Goal: Task Accomplishment & Management: Manage account settings

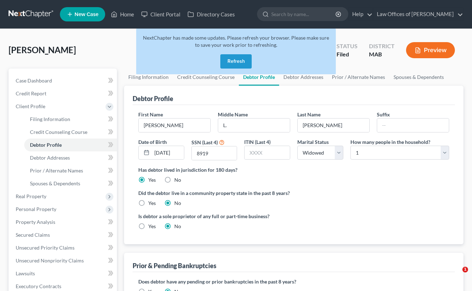
select select "4"
select select "0"
click at [127, 12] on link "Home" at bounding box center [122, 14] width 30 height 13
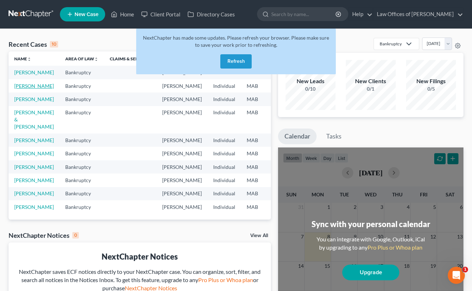
click at [22, 89] on link "[PERSON_NAME]" at bounding box center [34, 86] width 40 height 6
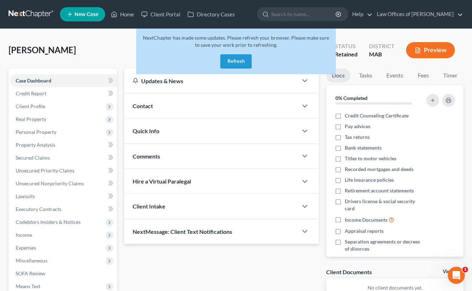
click at [233, 62] on button "Refresh" at bounding box center [235, 61] width 31 height 14
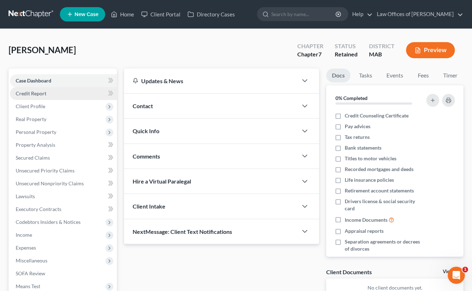
click at [94, 94] on link "Credit Report" at bounding box center [63, 93] width 107 height 13
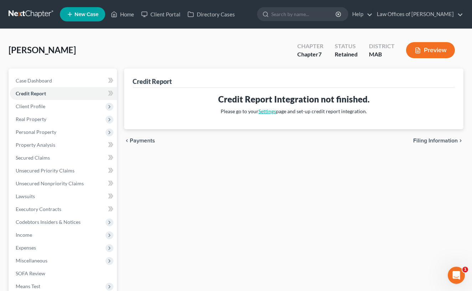
click at [269, 110] on link "Settings" at bounding box center [266, 111] width 17 height 6
select select "22"
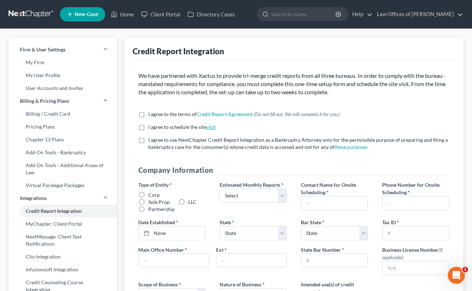
click at [210, 127] on link "visit" at bounding box center [210, 127] width 9 height 6
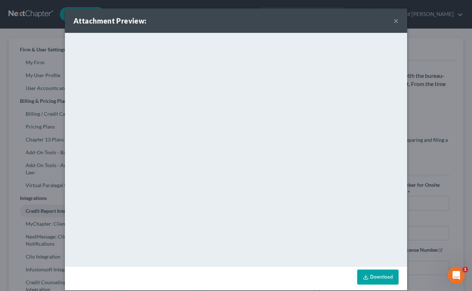
click at [395, 18] on button "×" at bounding box center [396, 20] width 5 height 9
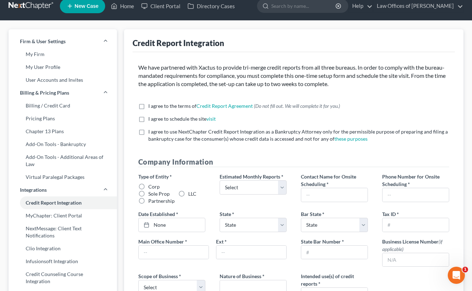
scroll to position [9, 0]
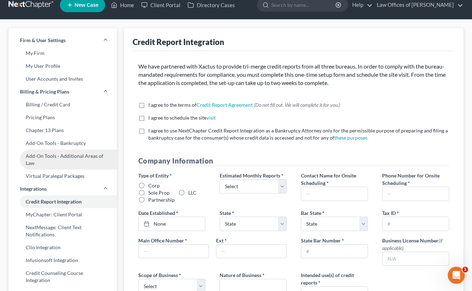
click at [38, 160] on link "Add-On Tools - Additional Areas of Law" at bounding box center [63, 159] width 108 height 20
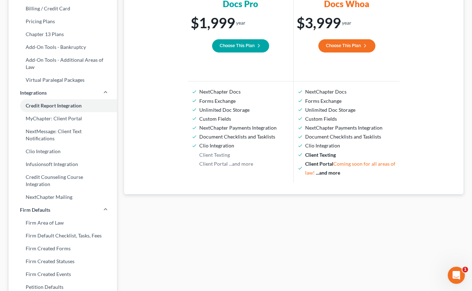
scroll to position [109, 0]
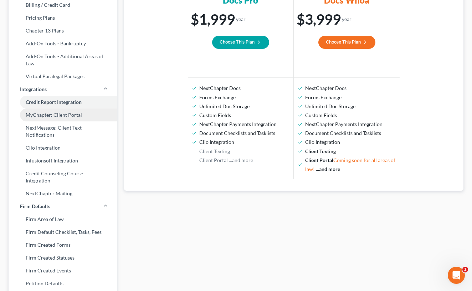
click at [55, 117] on link "MyChapter: Client Portal" at bounding box center [63, 114] width 108 height 13
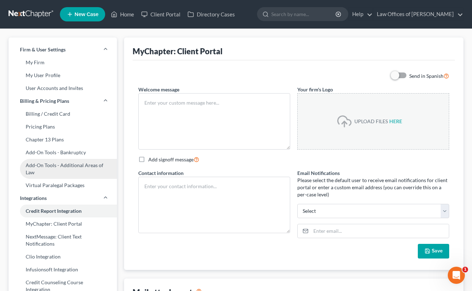
type textarea "Hello! Welcome to MyChapter. We are here to help make the bankruptcy filing pro…"
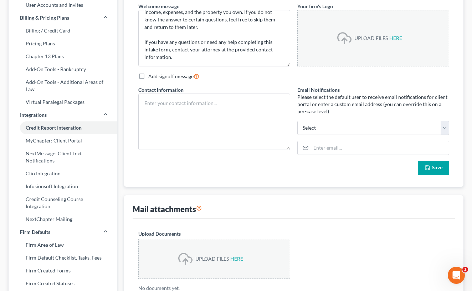
scroll to position [45, 0]
click at [54, 238] on link "Firm Area of Law" at bounding box center [63, 244] width 108 height 13
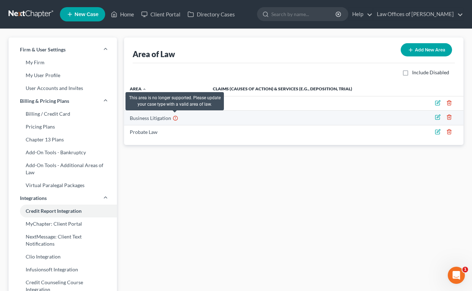
click at [175, 117] on icon at bounding box center [176, 117] width 6 height 7
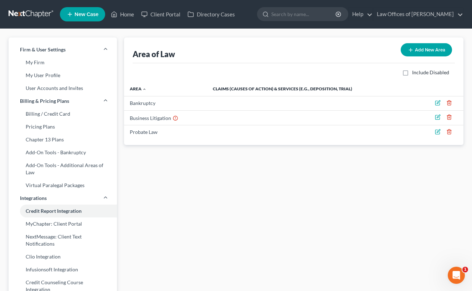
click at [427, 50] on button "Add New Area" at bounding box center [426, 49] width 51 height 13
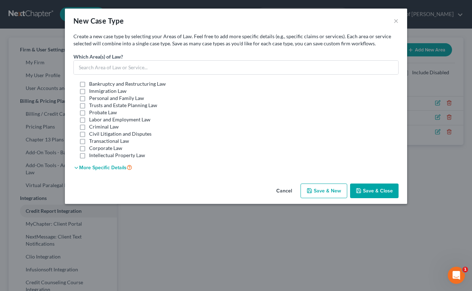
click at [89, 151] on label "Intellectual Property Law" at bounding box center [117, 154] width 56 height 7
click at [92, 151] on input "Intellectual Property Law" at bounding box center [94, 153] width 5 height 5
checkbox input "true"
click at [89, 132] on label "Civil Litigation and Disputes" at bounding box center [120, 133] width 62 height 7
click at [92, 132] on input "Civil Litigation and Disputes" at bounding box center [94, 132] width 5 height 5
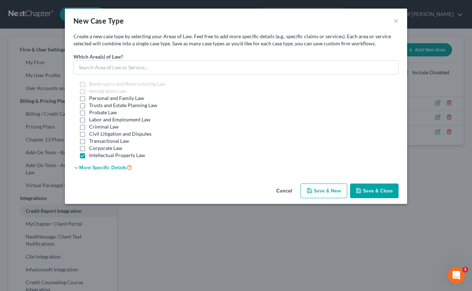
checkbox input "true"
click at [89, 155] on label "Intellectual Property Law" at bounding box center [117, 154] width 56 height 7
click at [92, 155] on input "Intellectual Property Law" at bounding box center [94, 153] width 5 height 5
checkbox input "false"
click at [89, 148] on label "Corporate Law" at bounding box center [105, 147] width 33 height 7
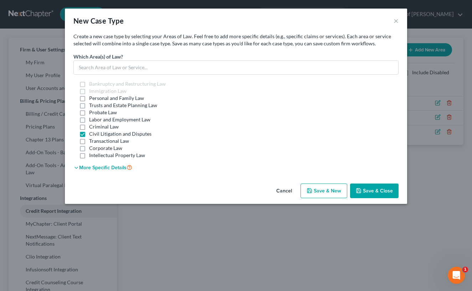
click at [92, 148] on input "Corporate Law" at bounding box center [94, 146] width 5 height 5
checkbox input "true"
click at [89, 142] on label "Transactional Law" at bounding box center [109, 140] width 40 height 7
click at [92, 142] on input "Transactional Law" at bounding box center [94, 139] width 5 height 5
checkbox input "true"
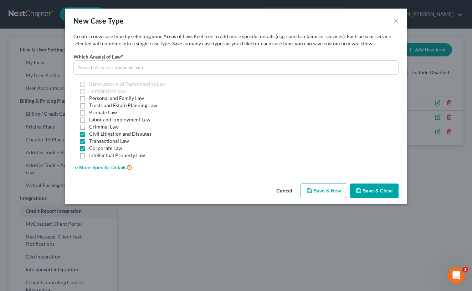
click at [89, 113] on label "Probate Law" at bounding box center [103, 112] width 28 height 7
click at [92, 113] on input "Probate Law" at bounding box center [94, 111] width 5 height 5
checkbox input "true"
click at [89, 106] on label "Trusts and Estate Planning Law" at bounding box center [123, 105] width 68 height 7
click at [92, 106] on input "Trusts and Estate Planning Law" at bounding box center [94, 104] width 5 height 5
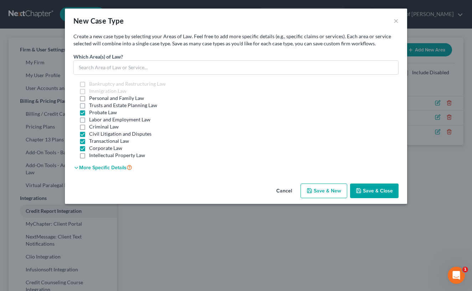
checkbox input "true"
click at [377, 188] on span "Save & Close" at bounding box center [378, 190] width 30 height 6
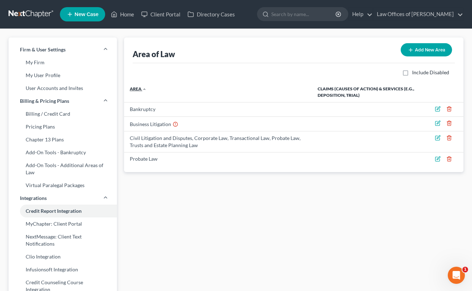
click at [143, 88] on icon "expand_less" at bounding box center [144, 89] width 4 height 4
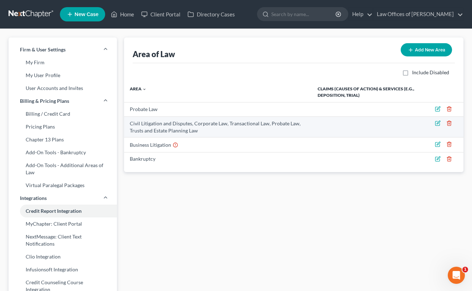
click at [437, 124] on icon "button" at bounding box center [438, 123] width 6 height 6
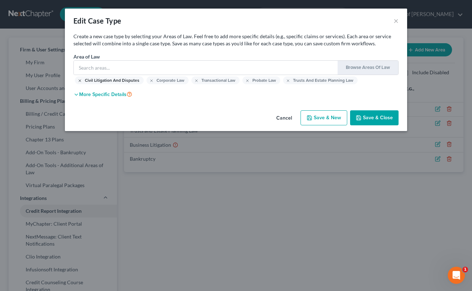
click at [81, 79] on icon "button" at bounding box center [80, 80] width 4 height 4
drag, startPoint x: 191, startPoint y: 23, endPoint x: 216, endPoint y: 20, distance: 24.8
click at [216, 20] on div "Edit Case Type ×" at bounding box center [236, 21] width 342 height 24
click at [217, 80] on icon "button" at bounding box center [216, 80] width 4 height 4
click at [176, 83] on icon "button" at bounding box center [176, 80] width 4 height 4
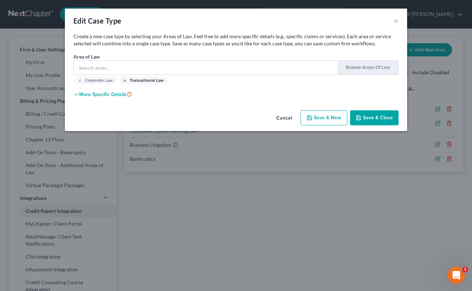
click at [125, 81] on line "button" at bounding box center [125, 80] width 2 height 2
click at [79, 81] on line "button" at bounding box center [80, 80] width 2 height 2
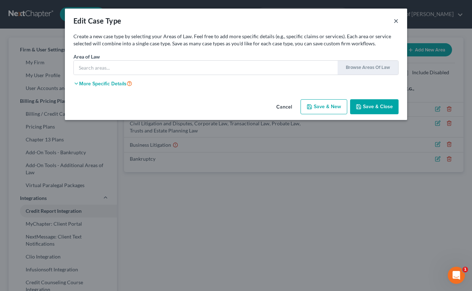
click at [398, 22] on button "×" at bounding box center [396, 20] width 5 height 9
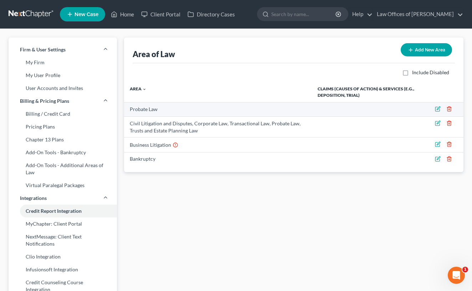
click at [437, 110] on icon "button" at bounding box center [438, 109] width 6 height 6
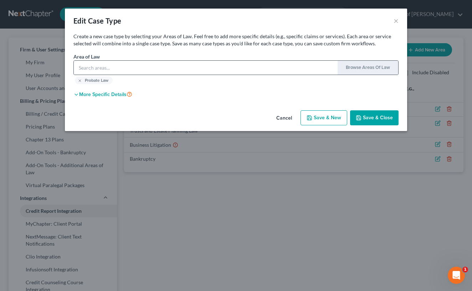
click at [349, 71] on button "Browse Areas of Law" at bounding box center [368, 68] width 56 height 14
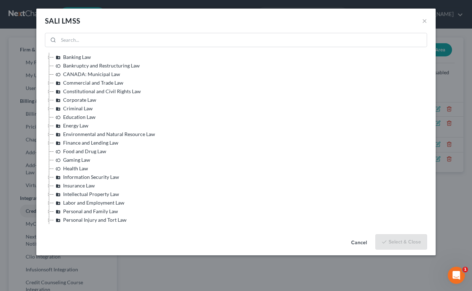
click at [6, 147] on div "SALI LMSS × Banking Law Bankruptcy and Restructuring Law CANADA: Municipal Law …" at bounding box center [236, 145] width 472 height 291
click at [362, 241] on button "Cancel" at bounding box center [358, 242] width 27 height 14
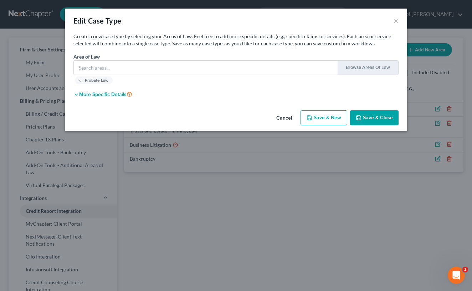
click at [288, 117] on button "Cancel" at bounding box center [284, 118] width 27 height 14
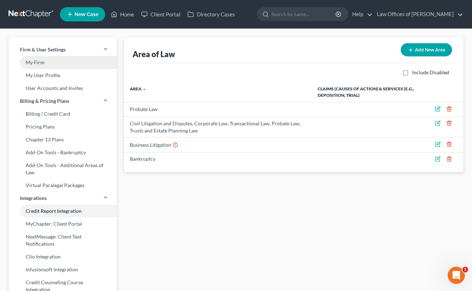
click at [42, 61] on link "My Firm" at bounding box center [63, 62] width 108 height 13
select select "39"
select select "24"
select select "22"
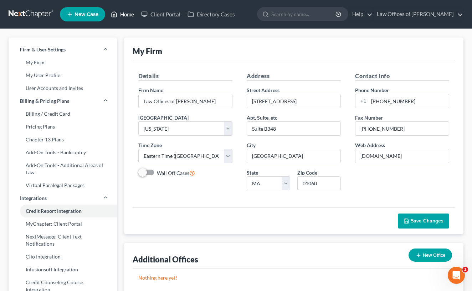
click at [127, 15] on link "Home" at bounding box center [122, 14] width 30 height 13
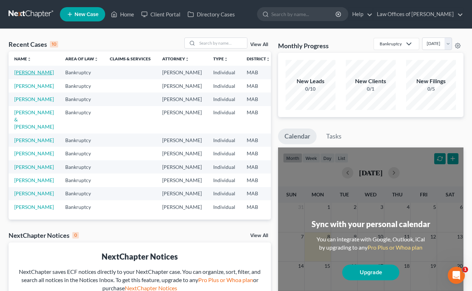
click at [26, 71] on link "[PERSON_NAME]" at bounding box center [34, 72] width 40 height 6
